Goal: Navigation & Orientation: Go to known website

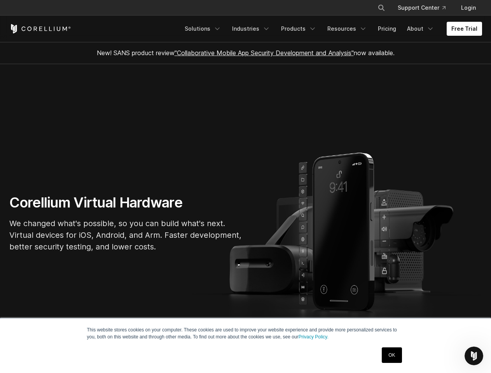
click at [245, 187] on section "Corellium Virtual Hardware We changed what's possible, so you can build what's …" at bounding box center [245, 226] width 491 height 325
click at [381, 8] on icon "Search" at bounding box center [381, 8] width 6 height 6
click at [0, 0] on div "×" at bounding box center [0, 0] width 0 height 0
click at [474, 356] on icon "Open Intercom Messenger" at bounding box center [474, 356] width 13 height 13
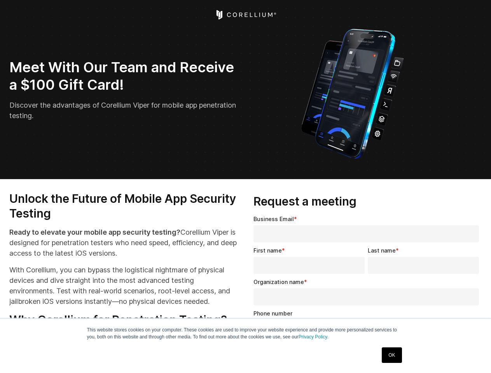
select select "**"
click at [368, 294] on input "Organization name *" at bounding box center [367, 297] width 226 height 17
click at [474, 356] on icon "Open Intercom Messenger" at bounding box center [474, 356] width 13 height 13
